Goal: Task Accomplishment & Management: Use online tool/utility

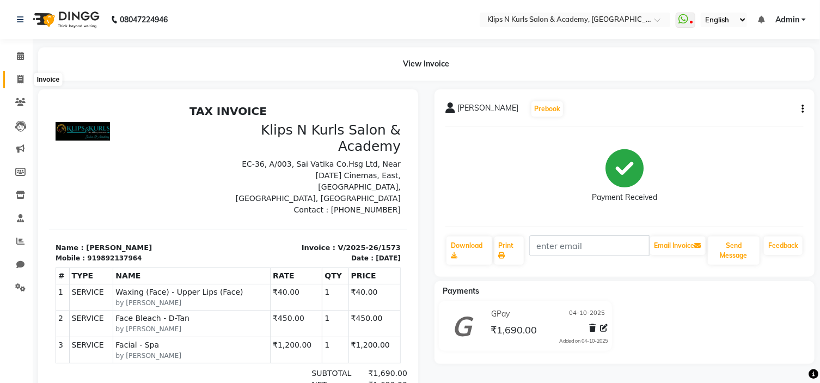
click at [16, 78] on span at bounding box center [20, 80] width 19 height 13
select select "service"
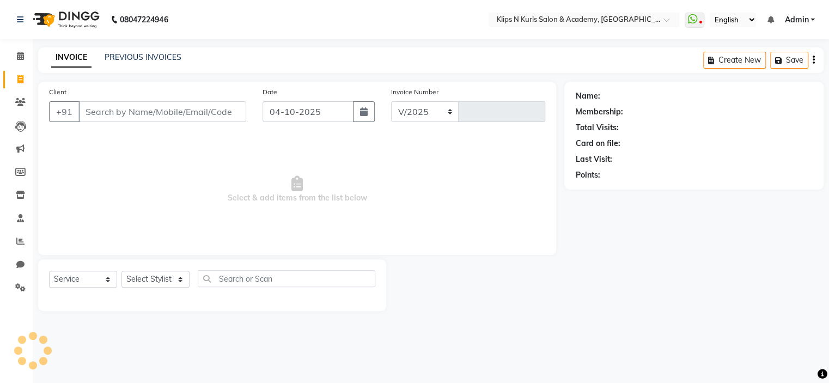
select select "124"
type input "1574"
select select "3852"
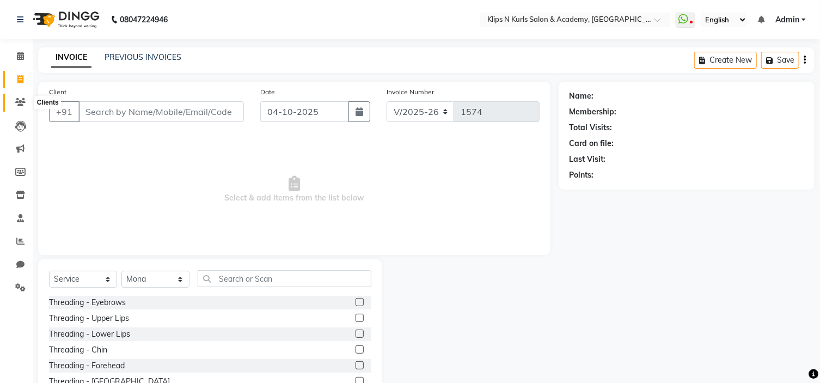
click at [17, 106] on icon at bounding box center [20, 102] width 10 height 8
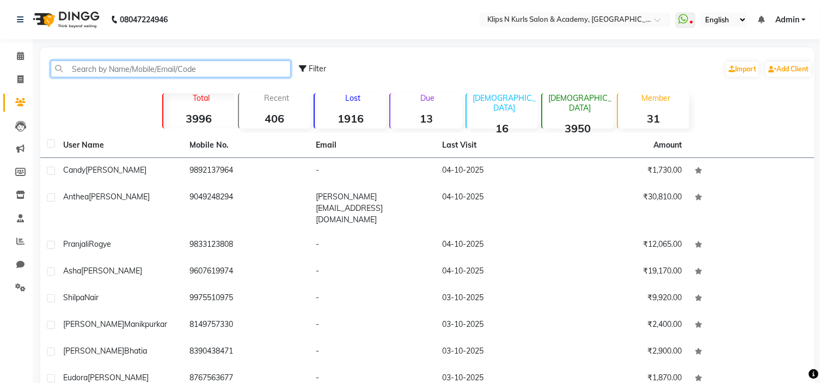
click at [85, 70] on input "text" at bounding box center [171, 68] width 240 height 17
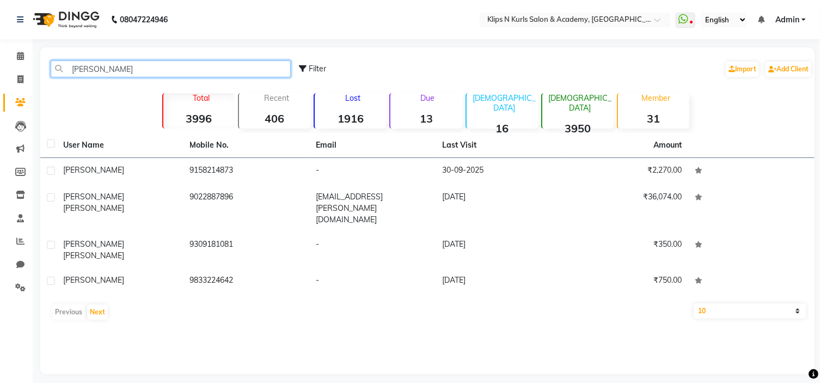
type input "[PERSON_NAME]"
